Goal: Check status: Check status

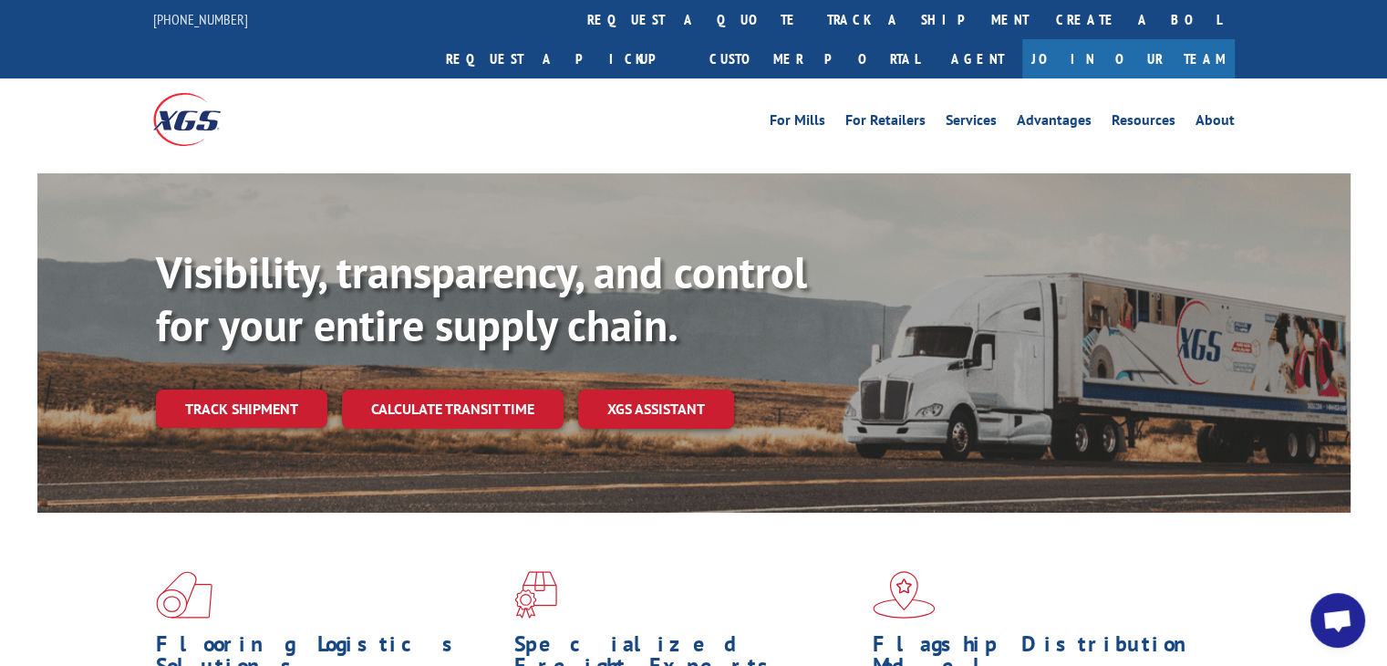
drag, startPoint x: 0, startPoint y: 0, endPoint x: 1348, endPoint y: 89, distance: 1350.8
click at [1348, 89] on div "For Mills For Retailers Services Advantages Resources About For Mills For Retai…" at bounding box center [693, 118] width 1387 height 81
click at [1137, 113] on link "Resources" at bounding box center [1144, 123] width 64 height 20
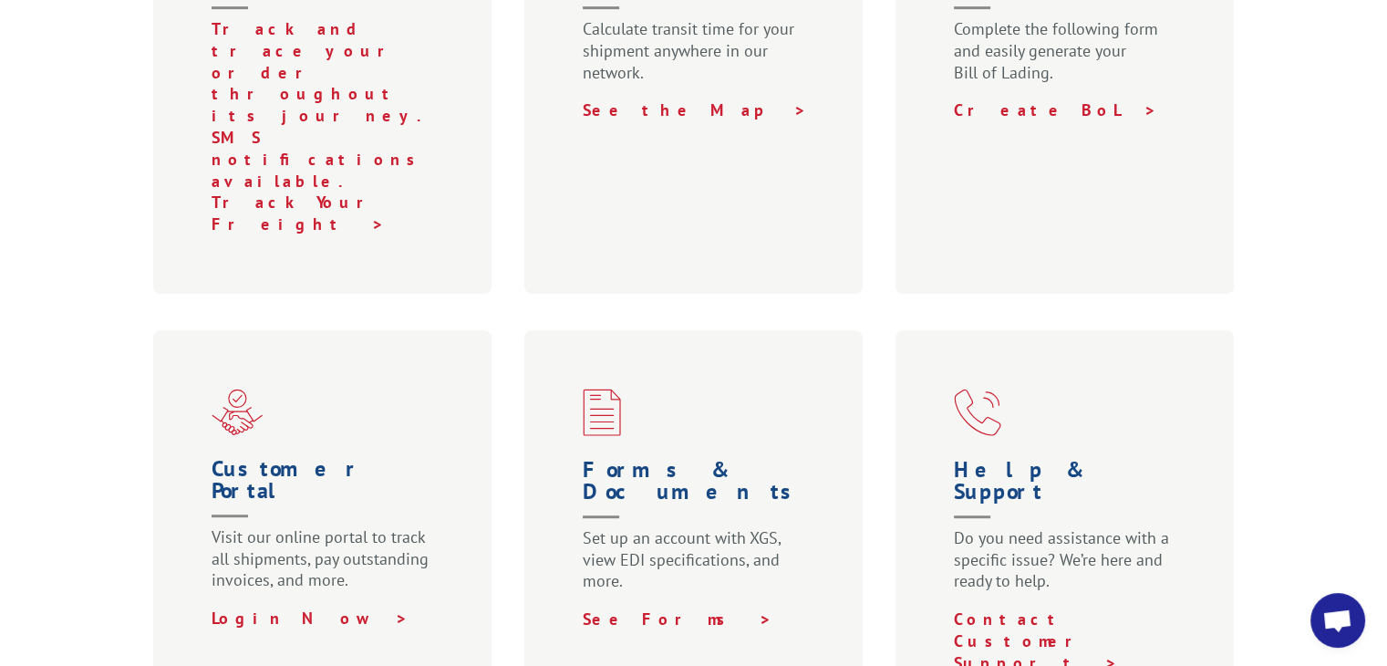
scroll to position [1043, 0]
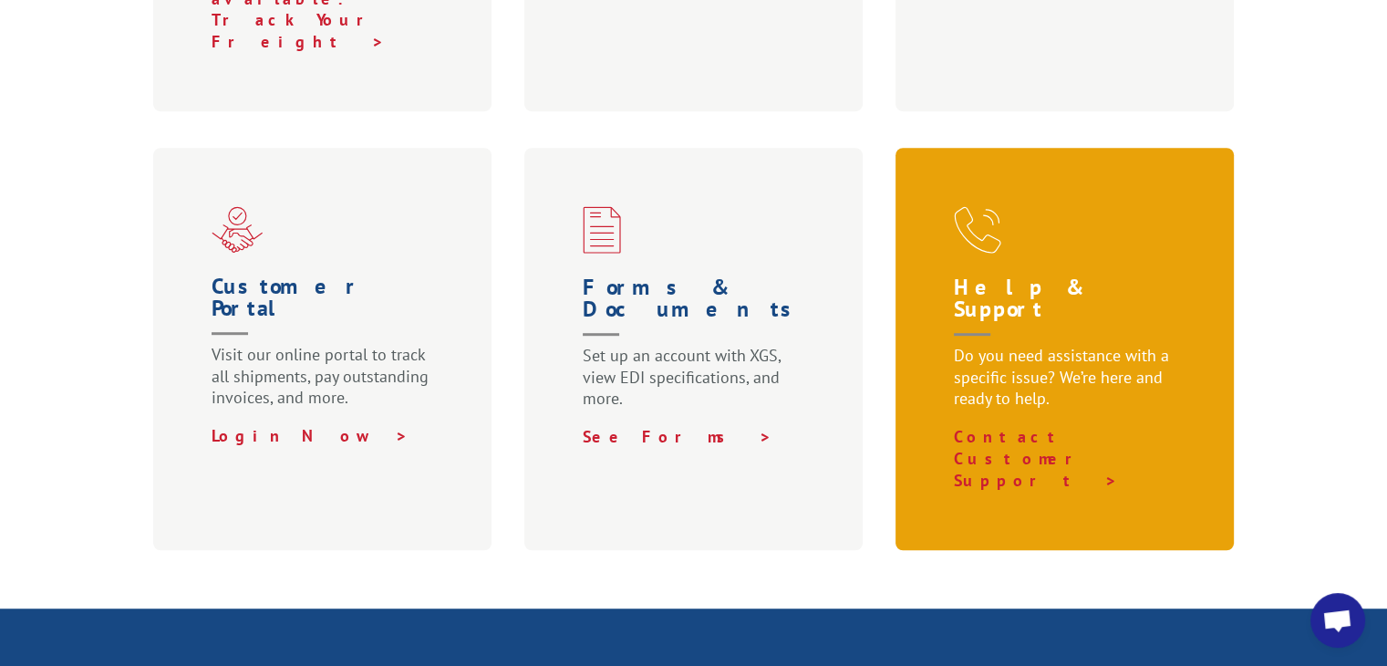
click at [1154, 345] on p "Do you need assistance with a specific issue? We’re here and ready to help." at bounding box center [1069, 385] width 230 height 81
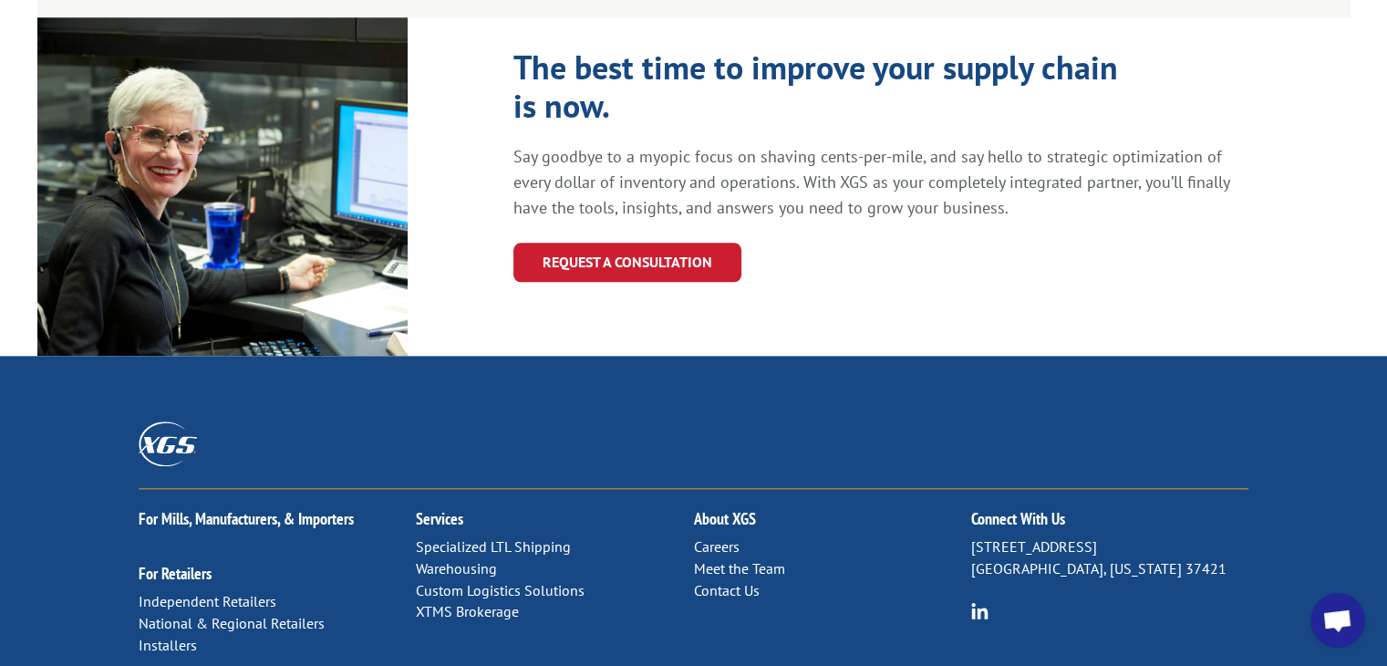
scroll to position [2105, 0]
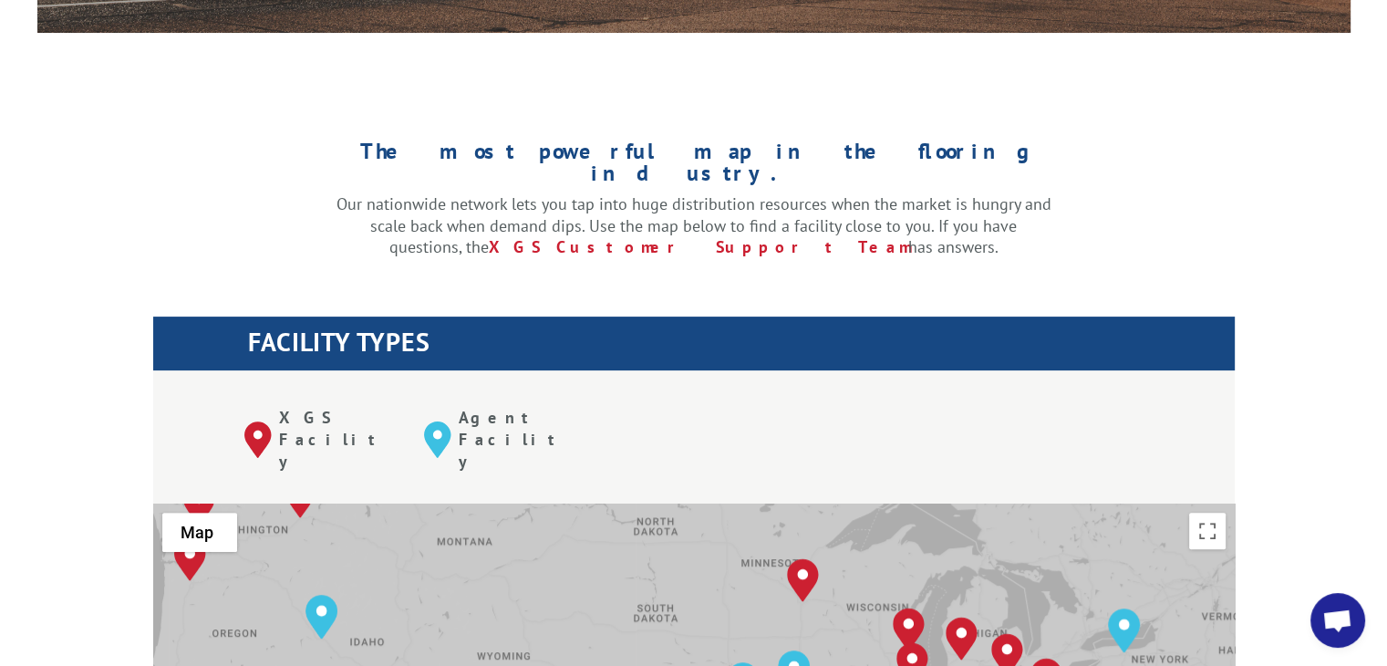
scroll to position [730, 0]
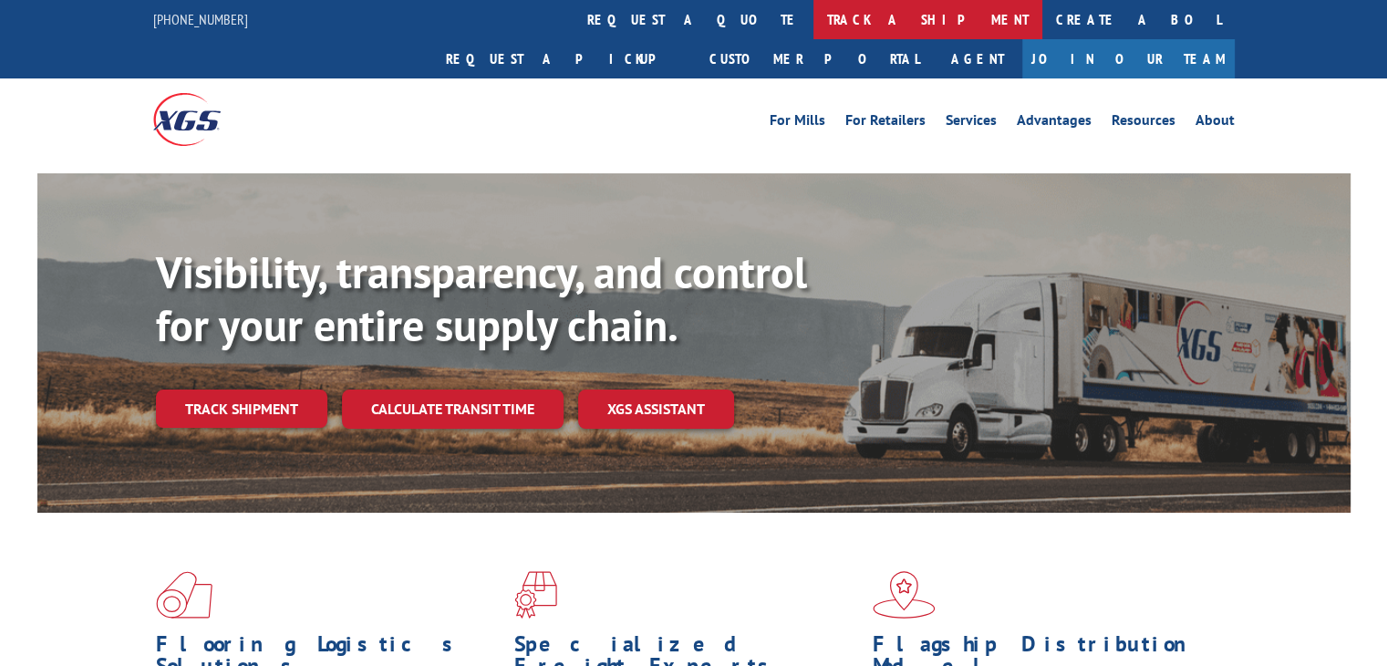
click at [813, 26] on link "track a shipment" at bounding box center [927, 19] width 229 height 39
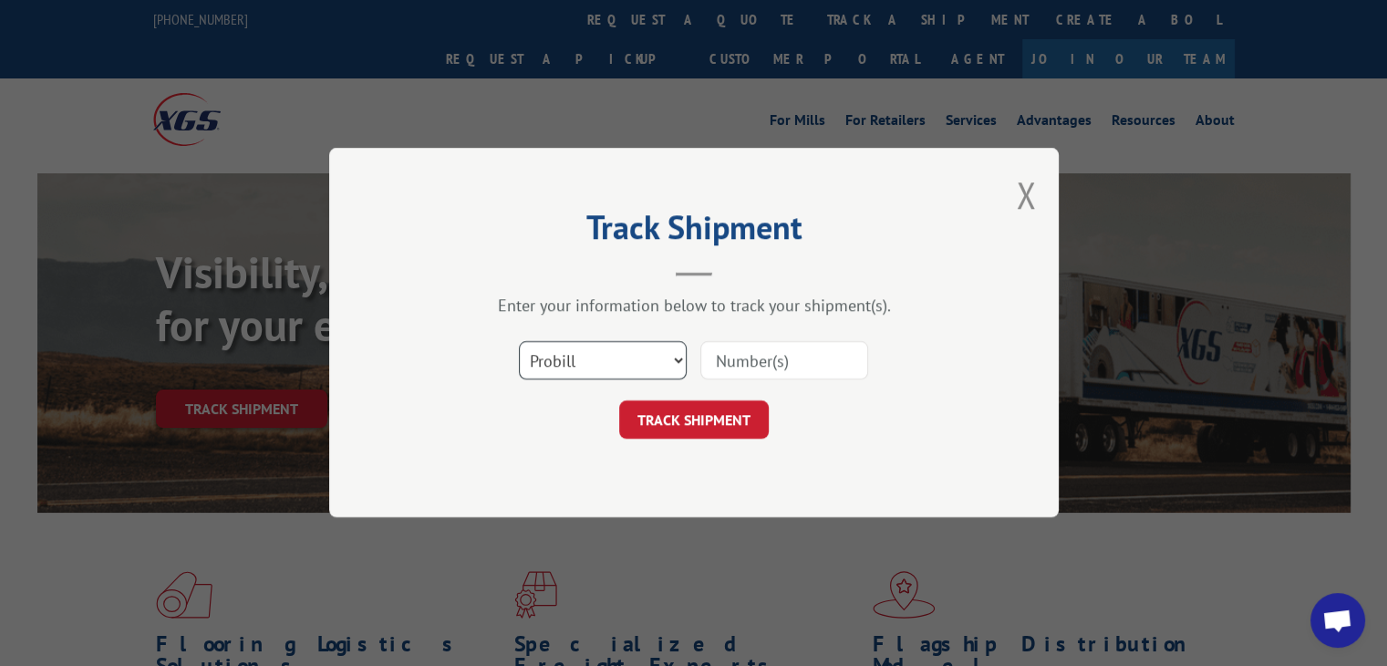
click at [635, 369] on select "Select category... Probill BOL PO" at bounding box center [603, 361] width 168 height 38
select select "bol"
click at [519, 342] on select "Select category... Probill BOL PO" at bounding box center [603, 361] width 168 height 38
click at [774, 357] on input at bounding box center [784, 361] width 168 height 38
type input "256178"
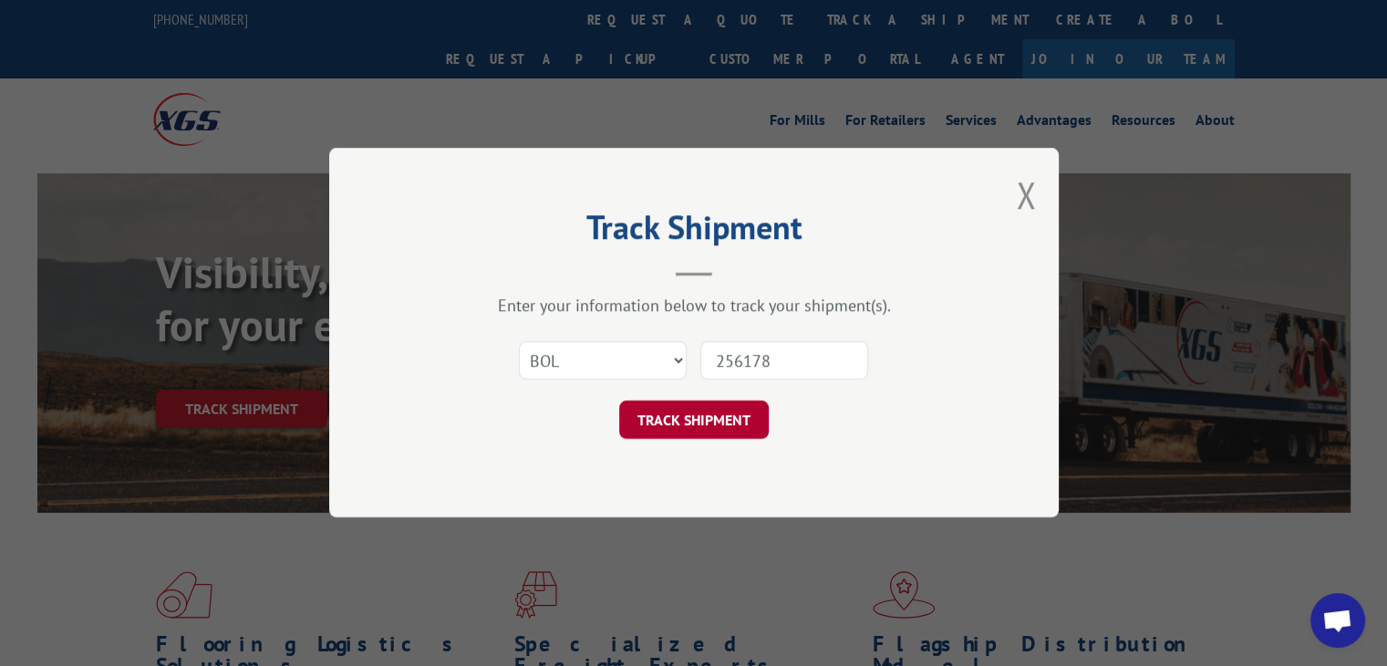
click at [676, 409] on button "TRACK SHIPMENT" at bounding box center [694, 420] width 150 height 38
